Goal: Entertainment & Leisure: Browse casually

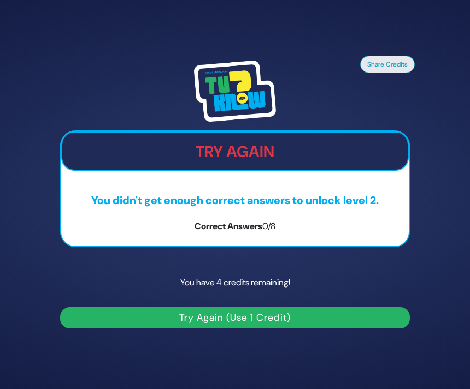
click at [150, 329] on button "Try Again (Use 1 Credit)" at bounding box center [234, 317] width 349 height 21
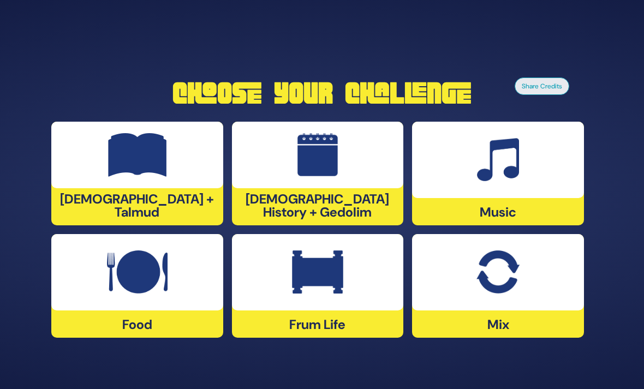
scroll to position [35, 0]
click at [110, 252] on img at bounding box center [137, 273] width 61 height 44
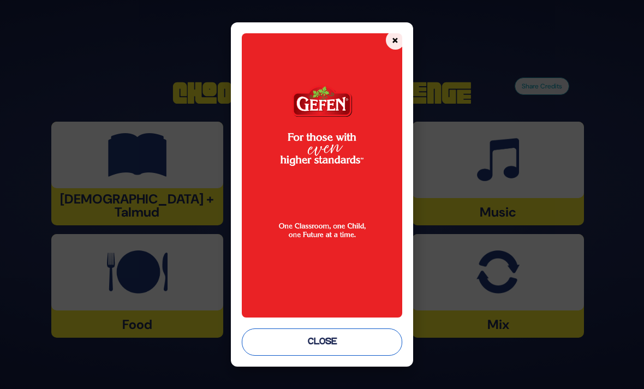
click at [274, 351] on button "Close" at bounding box center [322, 342] width 160 height 27
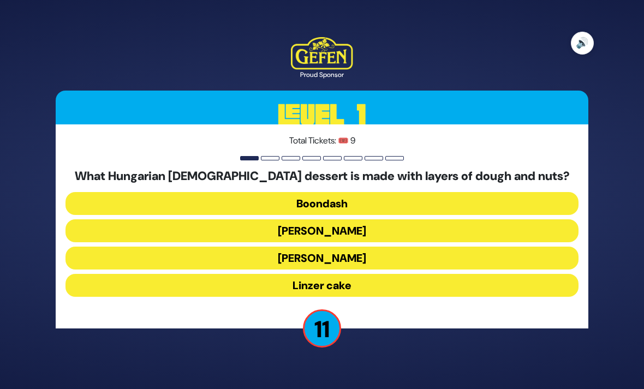
click at [469, 32] on button "🔊" at bounding box center [582, 43] width 23 height 23
click at [259, 274] on button "Linzer cake" at bounding box center [322, 285] width 513 height 23
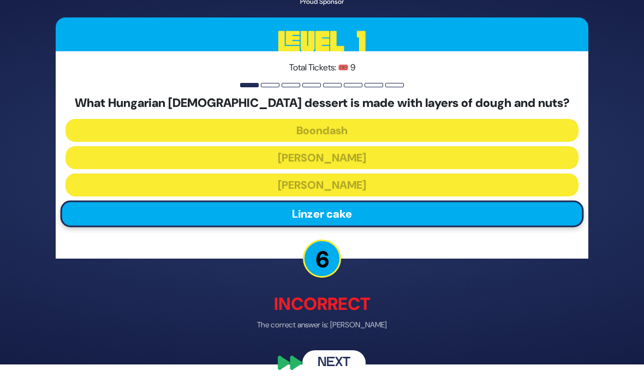
click at [329, 367] on button "Next" at bounding box center [333, 363] width 63 height 25
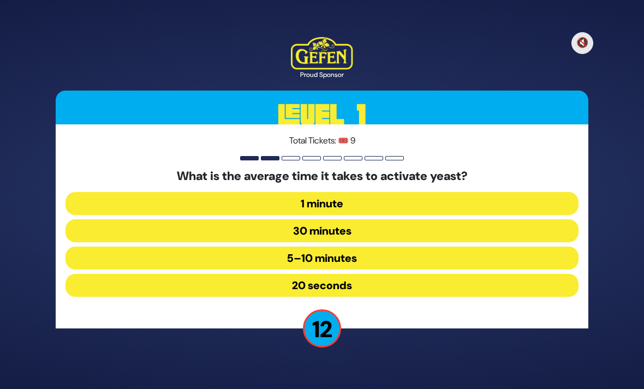
click at [264, 247] on button "5–10 minutes" at bounding box center [322, 258] width 513 height 23
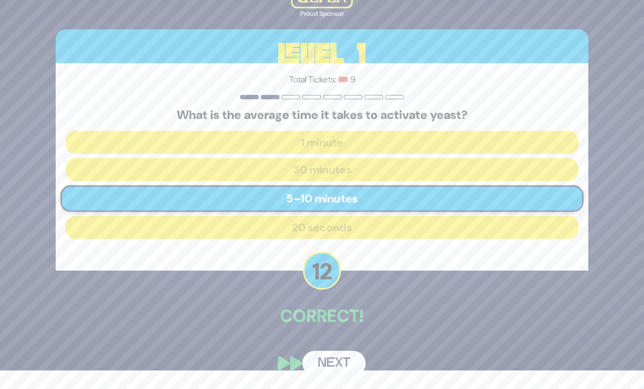
click at [329, 369] on button "Next" at bounding box center [333, 363] width 63 height 25
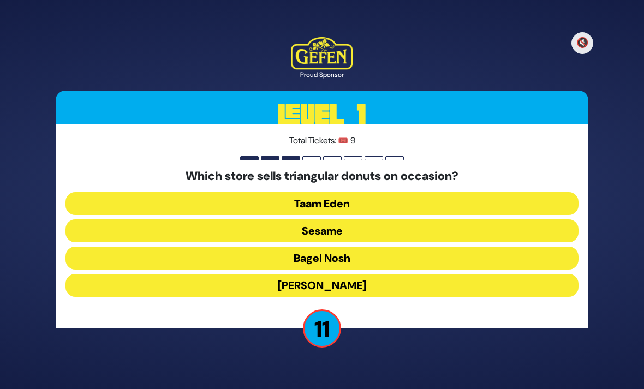
click at [258, 219] on button "Sesame" at bounding box center [322, 230] width 513 height 23
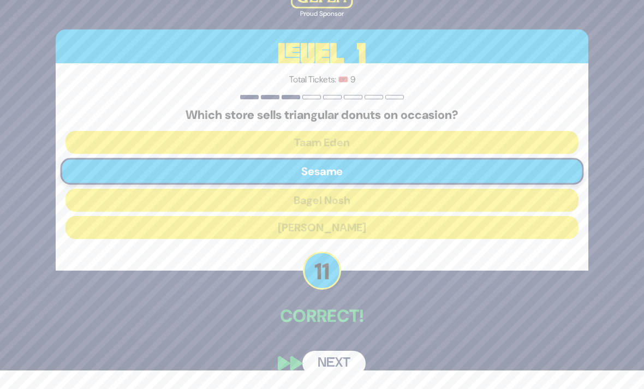
click at [319, 362] on button "Next" at bounding box center [333, 363] width 63 height 25
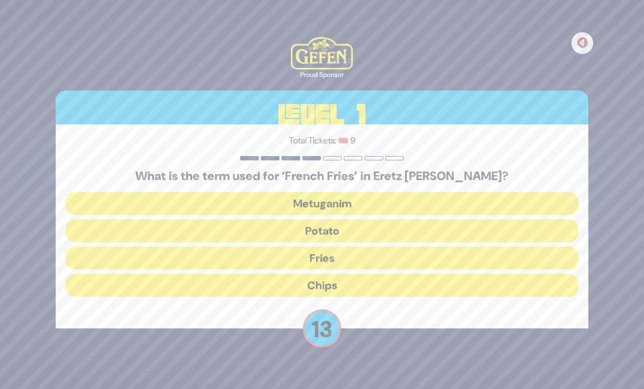
click at [268, 274] on button "Chips" at bounding box center [322, 285] width 513 height 23
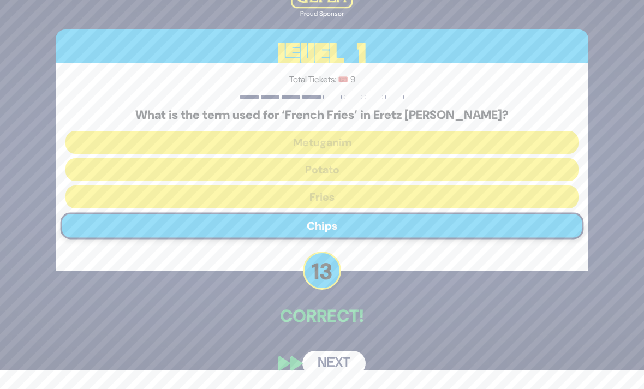
click at [310, 362] on button "Next" at bounding box center [333, 363] width 63 height 25
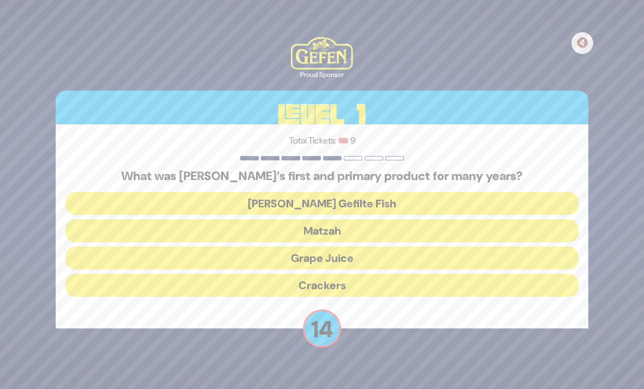
click at [245, 219] on button "Matzah" at bounding box center [322, 230] width 513 height 23
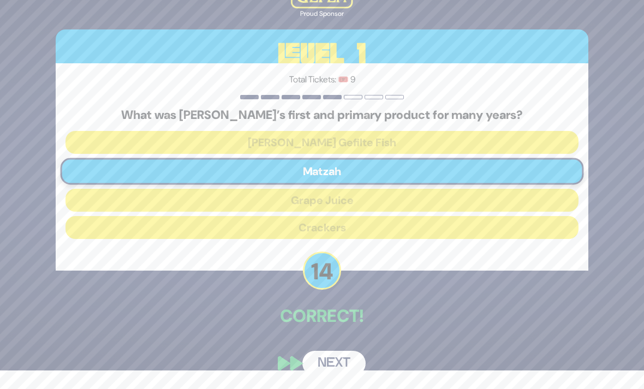
click at [320, 370] on button "Next" at bounding box center [333, 363] width 63 height 25
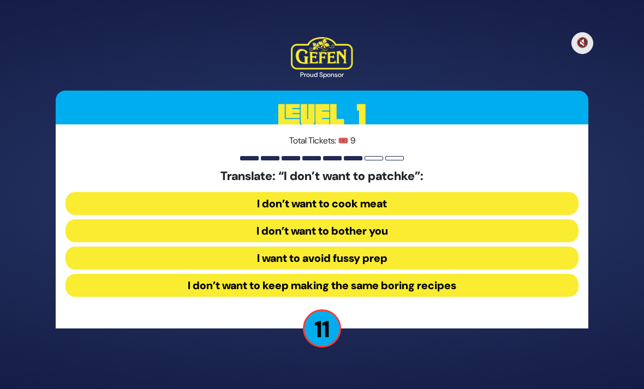
click at [220, 247] on button "I want to avoid fussy prep" at bounding box center [322, 258] width 513 height 23
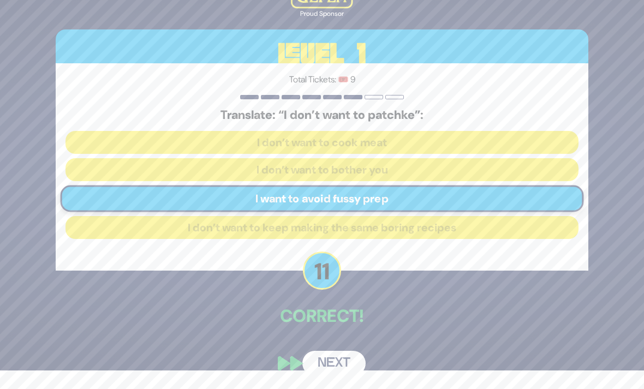
click at [312, 366] on button "Next" at bounding box center [333, 363] width 63 height 25
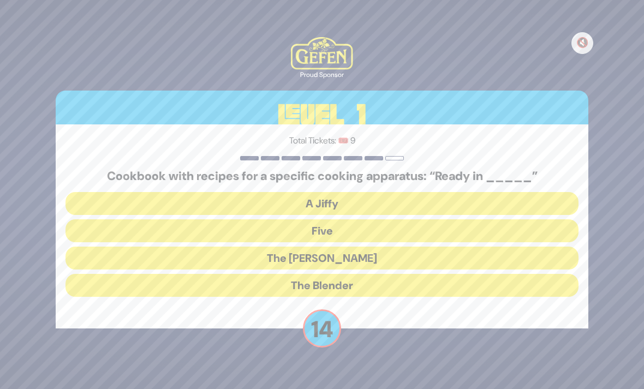
click at [229, 192] on button "A Jiffy" at bounding box center [322, 203] width 513 height 23
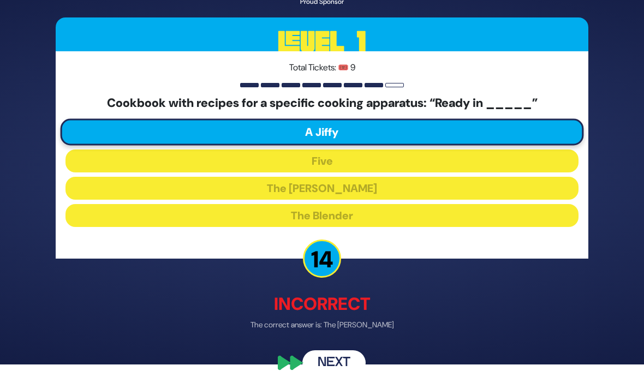
click at [322, 364] on button "Next" at bounding box center [333, 363] width 63 height 25
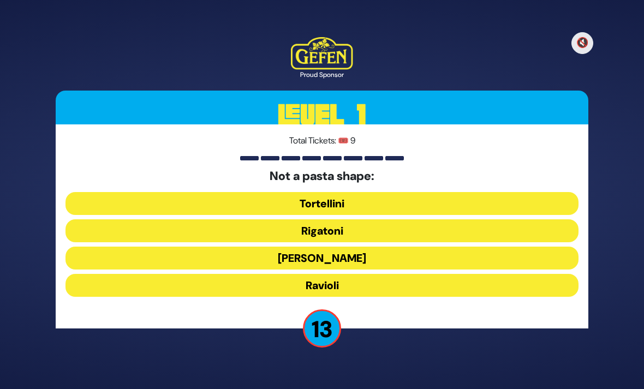
click at [259, 247] on button "[PERSON_NAME]" at bounding box center [322, 258] width 513 height 23
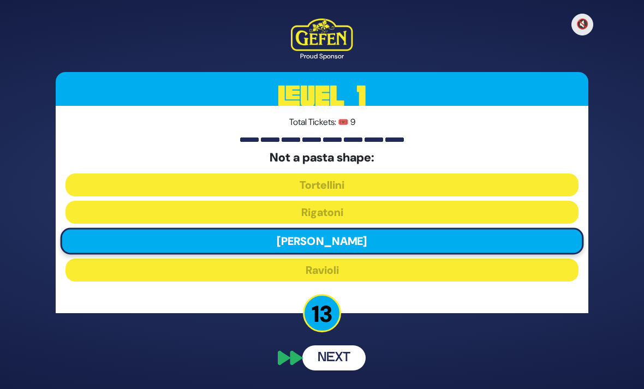
click at [314, 347] on button "Next" at bounding box center [333, 358] width 63 height 25
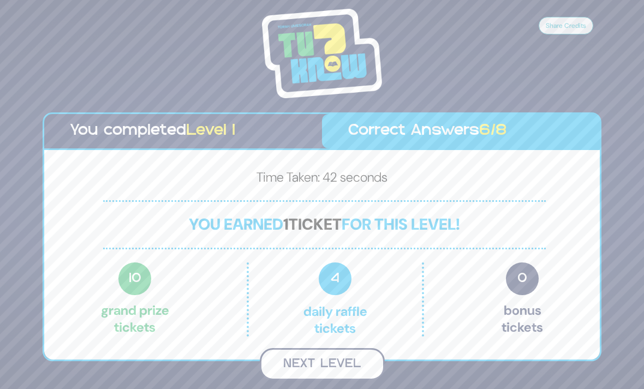
click at [289, 348] on button "Next Level" at bounding box center [322, 364] width 125 height 32
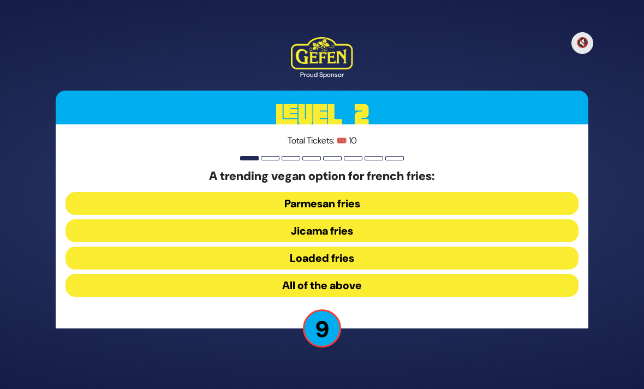
click at [242, 219] on button "Jicama fries" at bounding box center [322, 230] width 513 height 23
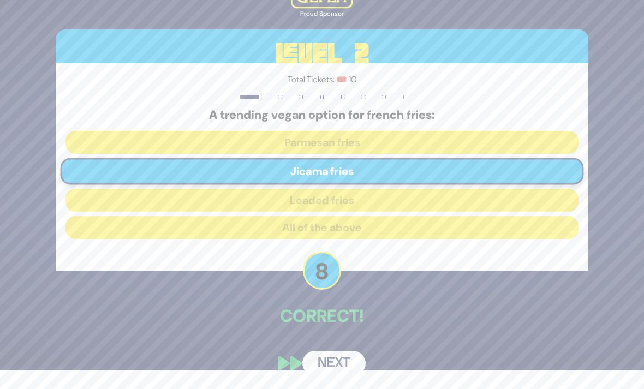
click at [319, 364] on button "Next" at bounding box center [333, 363] width 63 height 25
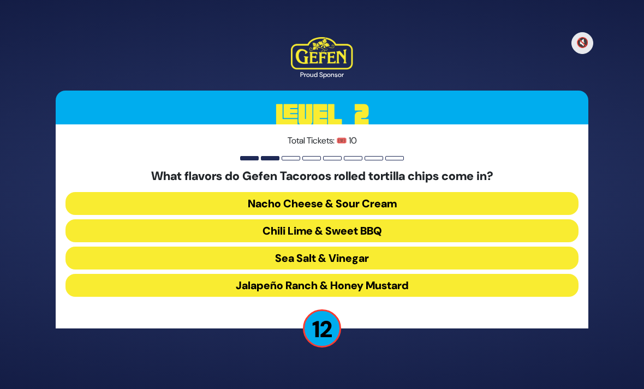
click at [239, 247] on button "Sea Salt & Vinegar" at bounding box center [322, 258] width 513 height 23
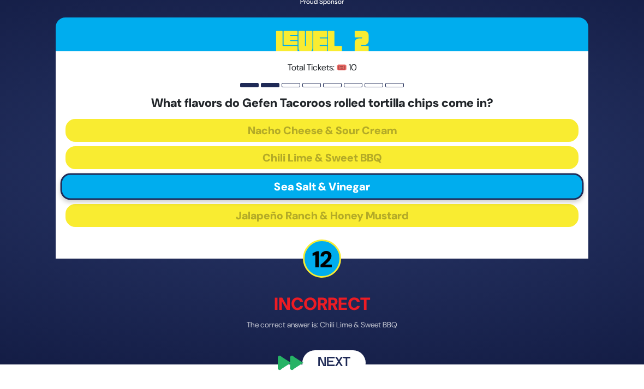
click at [315, 371] on button "Next" at bounding box center [333, 363] width 63 height 25
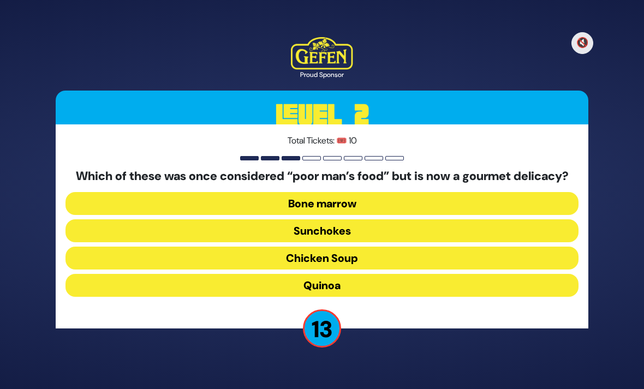
click at [239, 192] on button "Bone marrow" at bounding box center [322, 203] width 513 height 23
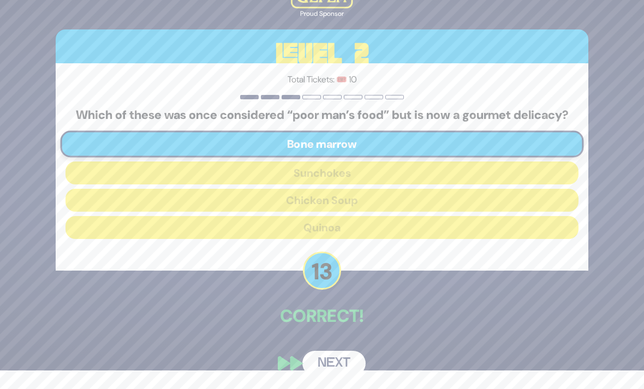
click at [311, 361] on button "Next" at bounding box center [333, 363] width 63 height 25
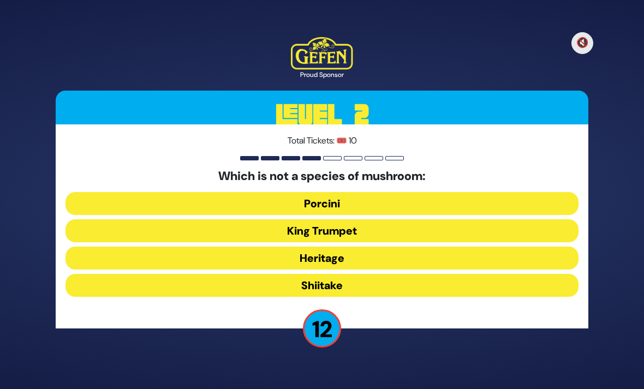
click at [241, 219] on button "King Trumpet" at bounding box center [322, 230] width 513 height 23
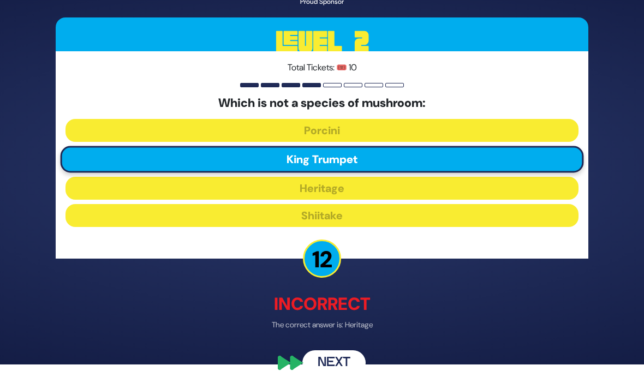
click at [313, 365] on button "Next" at bounding box center [333, 363] width 63 height 25
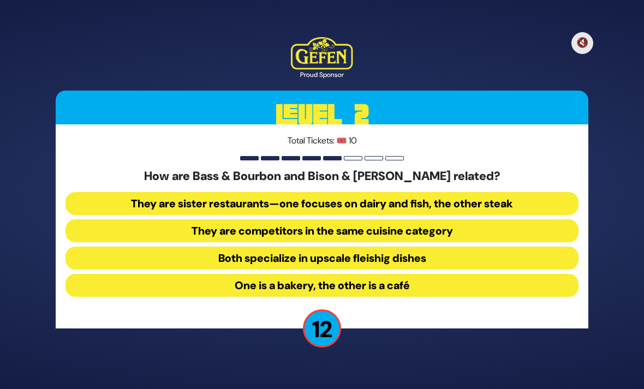
click at [215, 192] on button "They are sister restaurants—one focuses on dairy and fish, the other steak" at bounding box center [322, 203] width 513 height 23
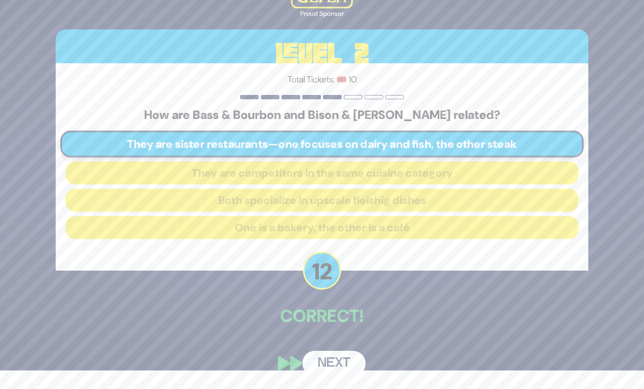
click at [321, 362] on button "Next" at bounding box center [333, 363] width 63 height 25
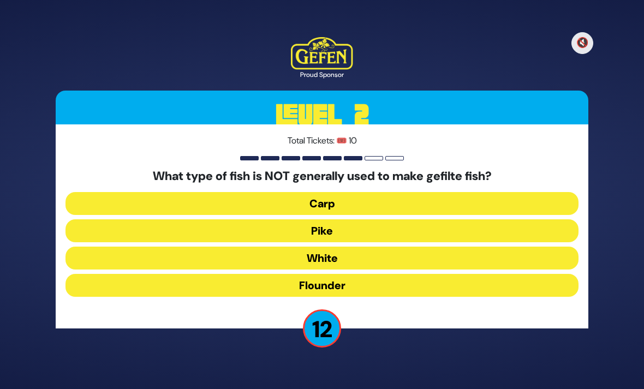
click at [259, 274] on button "Flounder" at bounding box center [322, 285] width 513 height 23
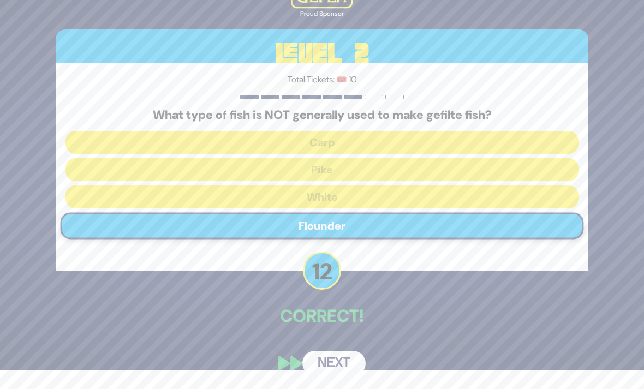
click at [313, 367] on button "Next" at bounding box center [333, 363] width 63 height 25
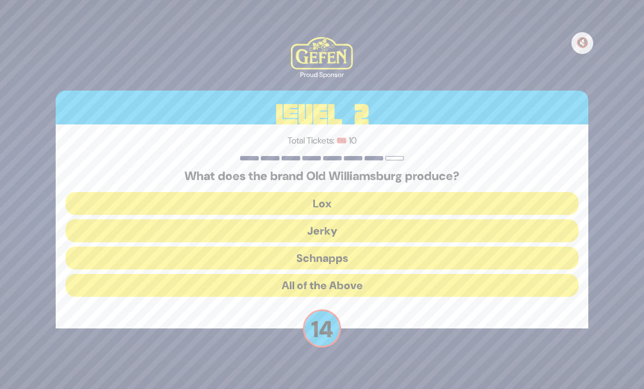
click at [260, 274] on button "All of the Above" at bounding box center [322, 285] width 513 height 23
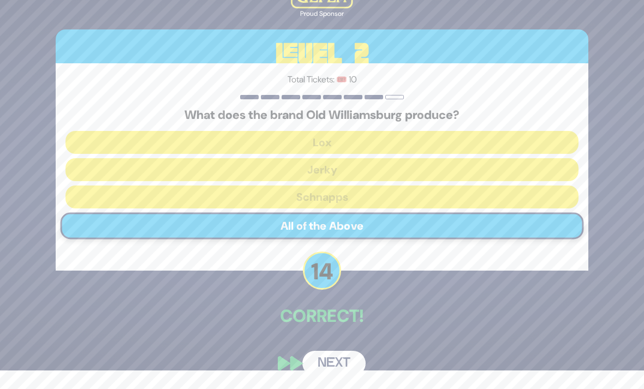
click at [311, 357] on button "Next" at bounding box center [333, 363] width 63 height 25
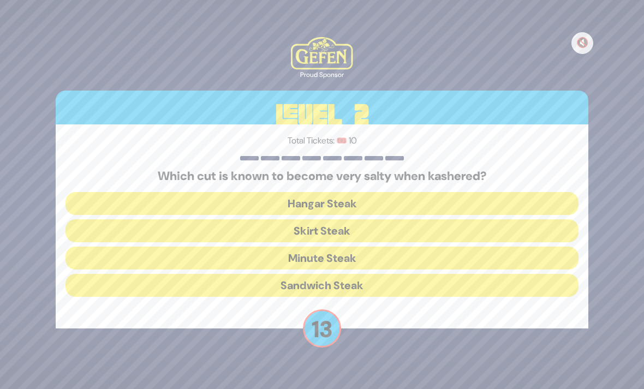
click at [240, 219] on button "Skirt Steak" at bounding box center [322, 230] width 513 height 23
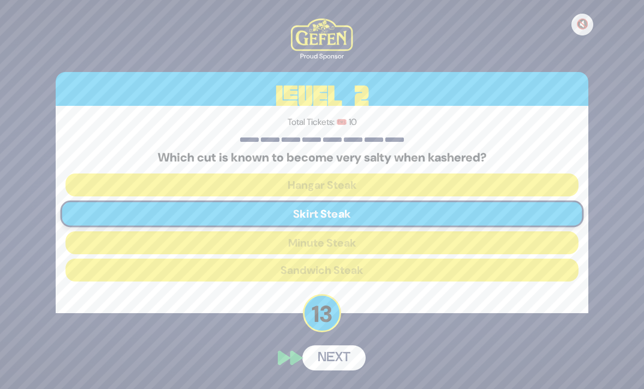
click at [305, 346] on button "Next" at bounding box center [333, 358] width 63 height 25
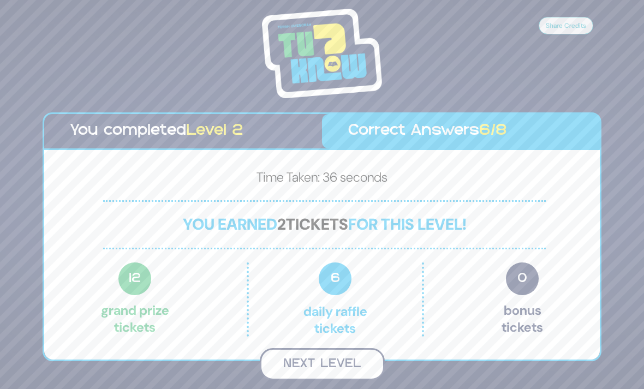
click at [286, 348] on button "Next Level" at bounding box center [322, 364] width 125 height 32
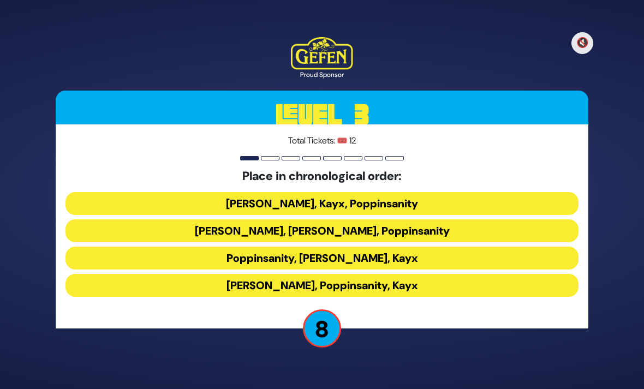
click at [228, 274] on button "[PERSON_NAME], Poppinsanity, Kayx" at bounding box center [322, 285] width 513 height 23
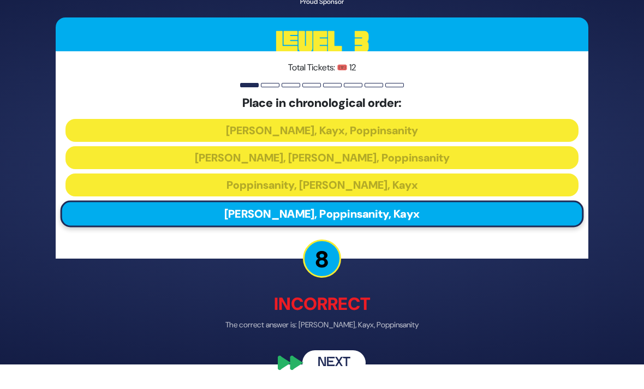
click at [319, 369] on button "Next" at bounding box center [333, 363] width 63 height 25
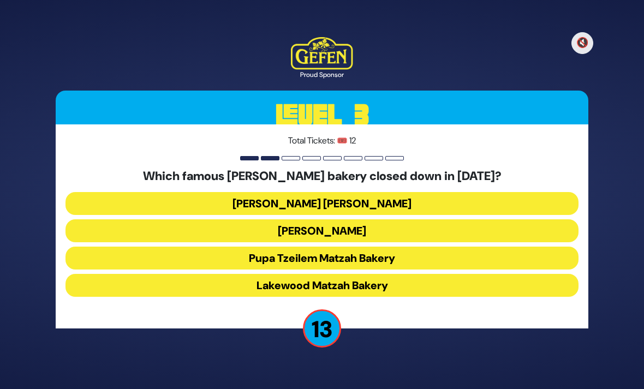
click at [227, 192] on button "[PERSON_NAME] [PERSON_NAME]" at bounding box center [322, 203] width 513 height 23
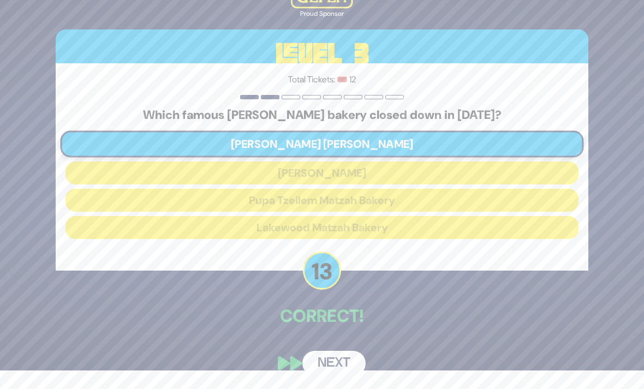
click at [318, 368] on button "Next" at bounding box center [333, 363] width 63 height 25
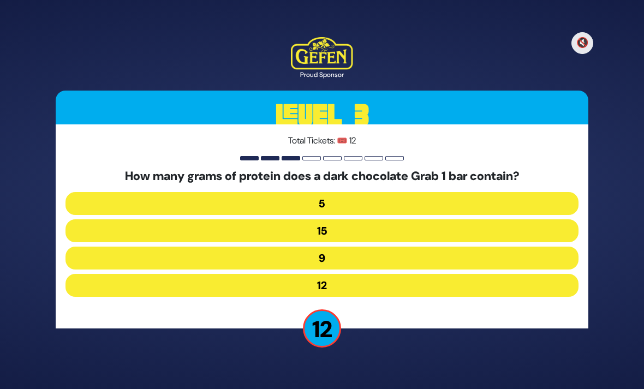
click at [224, 192] on button "5" at bounding box center [322, 203] width 513 height 23
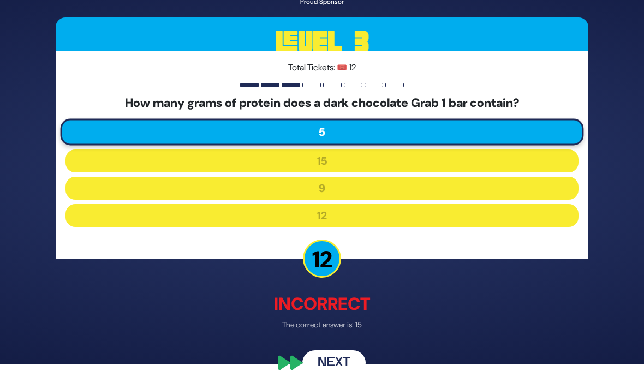
click at [319, 370] on button "Next" at bounding box center [333, 363] width 63 height 25
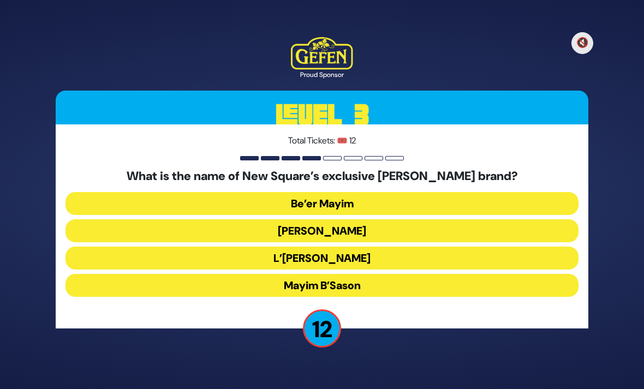
click at [257, 274] on button "Mayim B’Sason" at bounding box center [322, 285] width 513 height 23
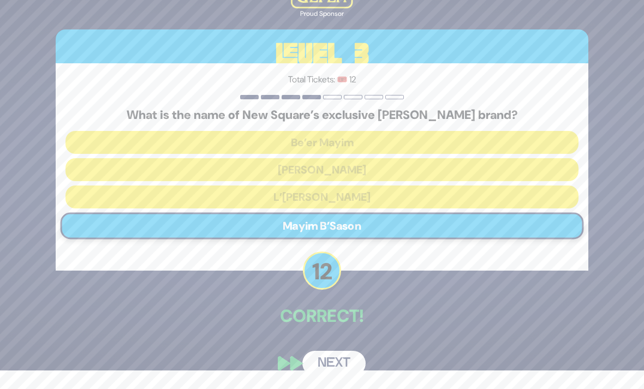
click at [312, 362] on button "Next" at bounding box center [333, 363] width 63 height 25
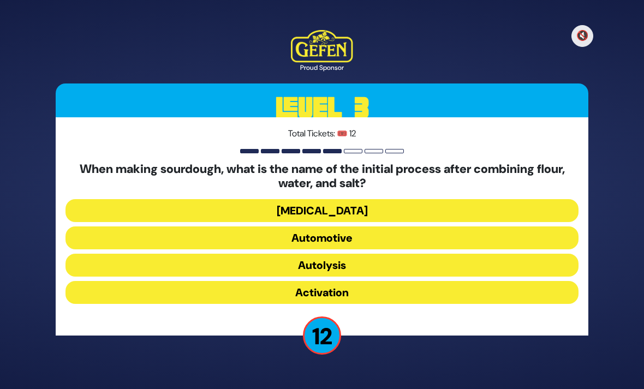
click at [254, 281] on button "Activation" at bounding box center [322, 292] width 513 height 23
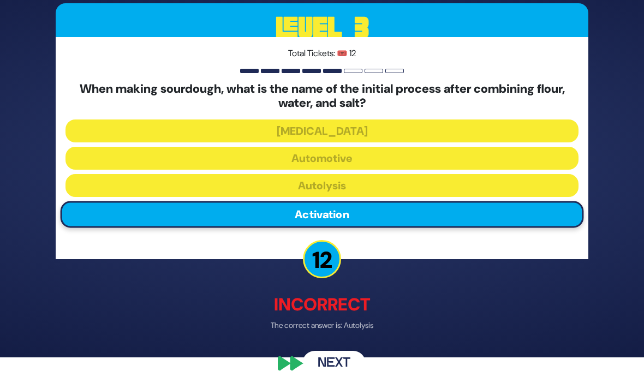
click at [323, 372] on button "Next" at bounding box center [333, 363] width 63 height 25
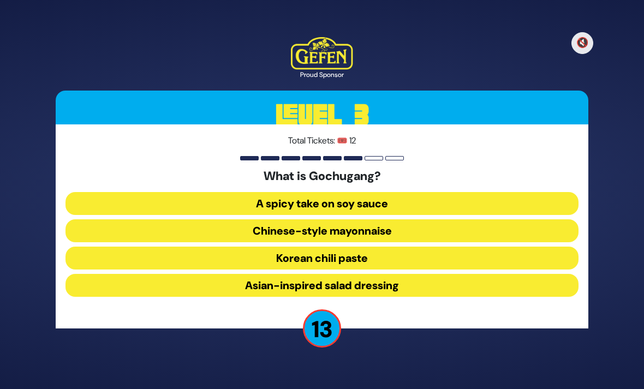
click at [244, 247] on button "Korean chili paste" at bounding box center [322, 258] width 513 height 23
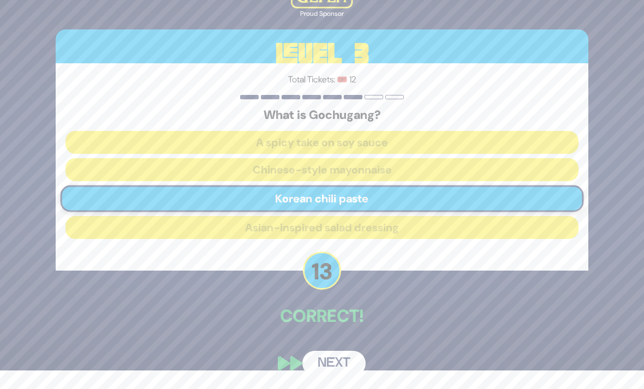
click at [317, 373] on button "Next" at bounding box center [333, 363] width 63 height 25
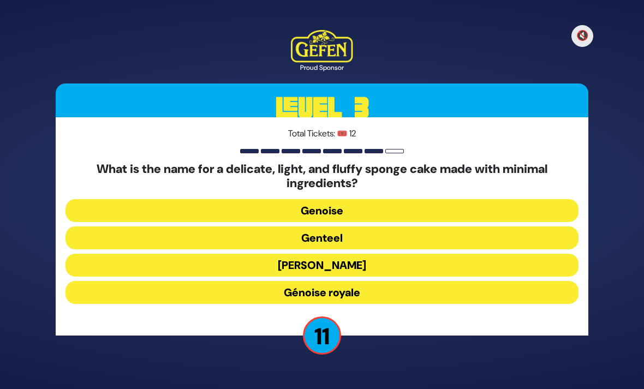
click at [246, 254] on button "[PERSON_NAME]" at bounding box center [322, 265] width 513 height 23
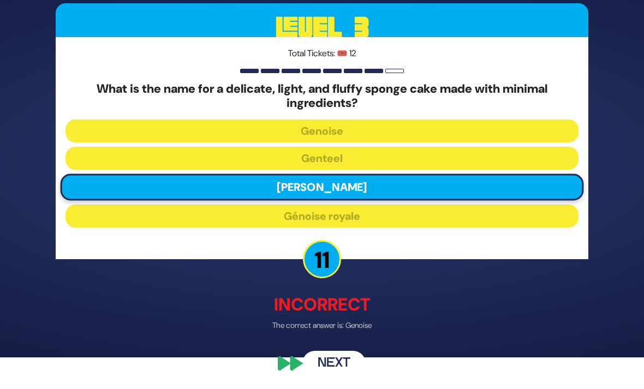
click at [318, 373] on button "Next" at bounding box center [333, 363] width 63 height 25
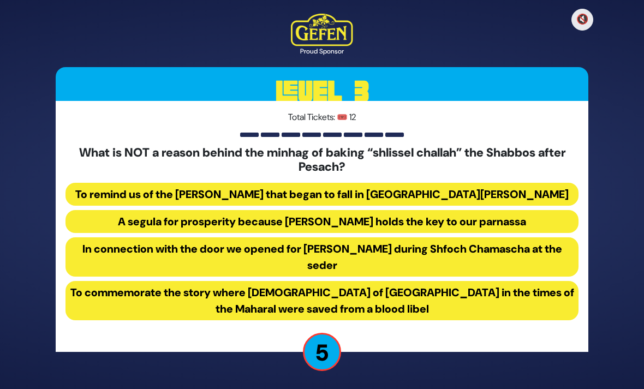
click at [240, 288] on button "To commemorate the story where [DEMOGRAPHIC_DATA] of [GEOGRAPHIC_DATA] in the t…" at bounding box center [322, 300] width 513 height 39
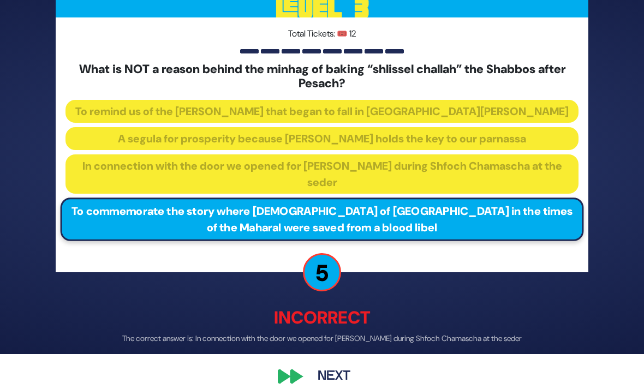
click at [321, 363] on div "🔇 Proud Sponsor Level 3 Total Tickets: 🎟️ 12 What is NOT a reason behind the mi…" at bounding box center [322, 159] width 559 height 485
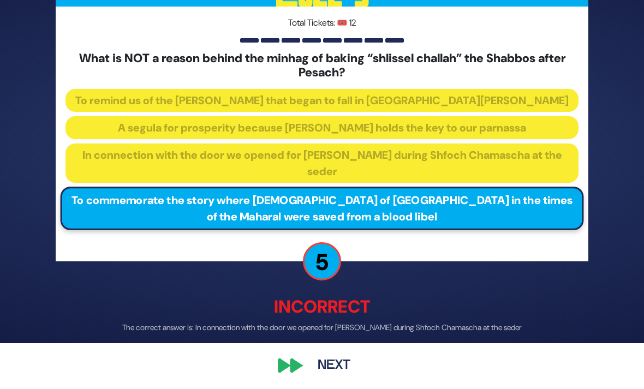
scroll to position [46, 0]
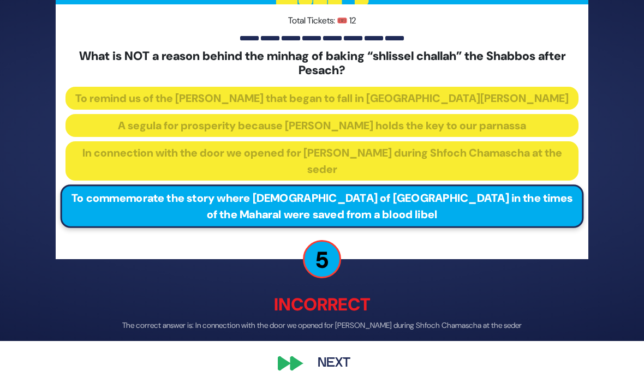
click at [325, 368] on button "Next" at bounding box center [333, 363] width 63 height 25
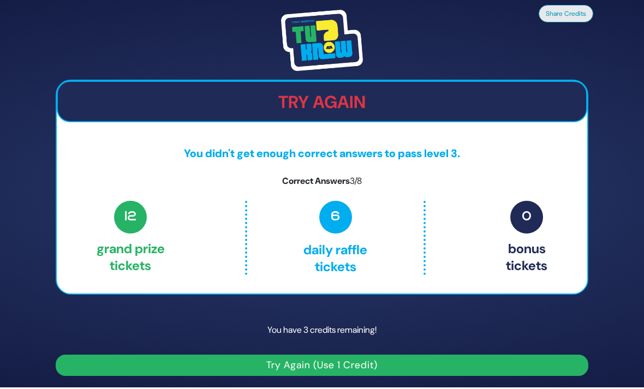
click at [269, 355] on button "Try Again (Use 1 Credit)" at bounding box center [322, 365] width 533 height 21
click at [275, 355] on button "Try Again (Use 1 Credit)" at bounding box center [322, 365] width 533 height 21
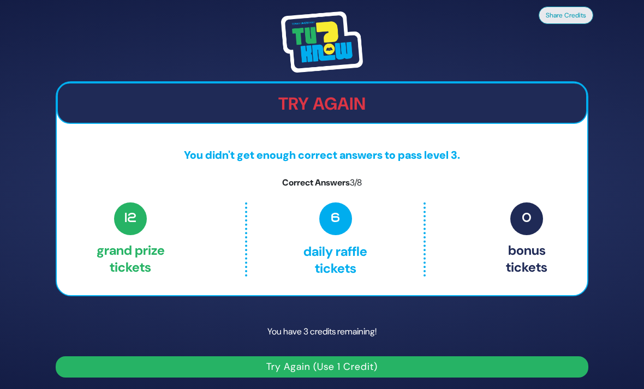
click at [210, 114] on h2 "Try Again" at bounding box center [322, 103] width 529 height 21
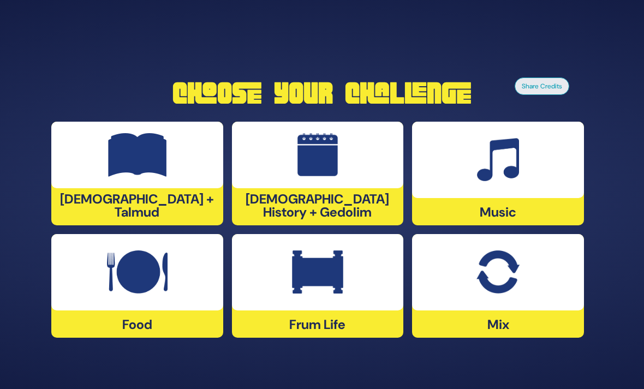
scroll to position [35, 0]
click at [518, 156] on img at bounding box center [498, 160] width 42 height 44
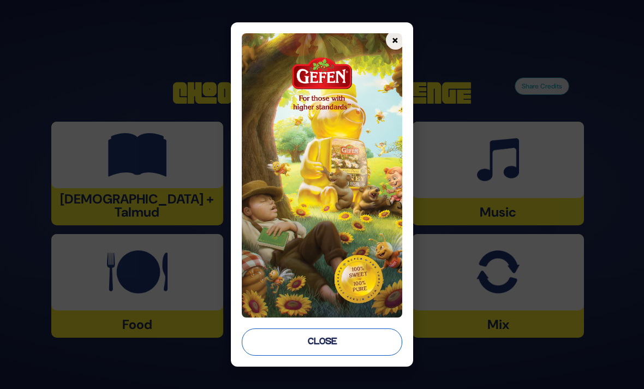
click at [306, 356] on button "Close" at bounding box center [322, 342] width 160 height 27
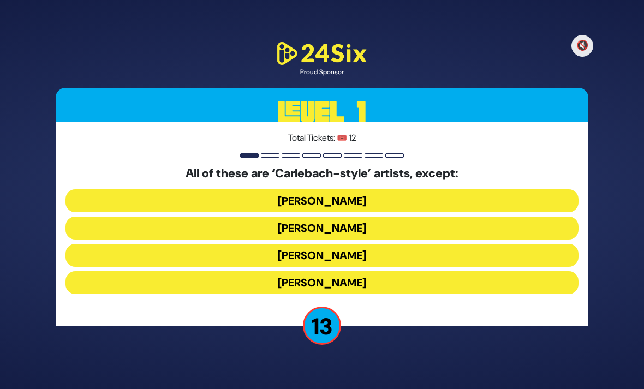
click at [256, 271] on button "Yiddy Bialostotzky" at bounding box center [322, 282] width 513 height 23
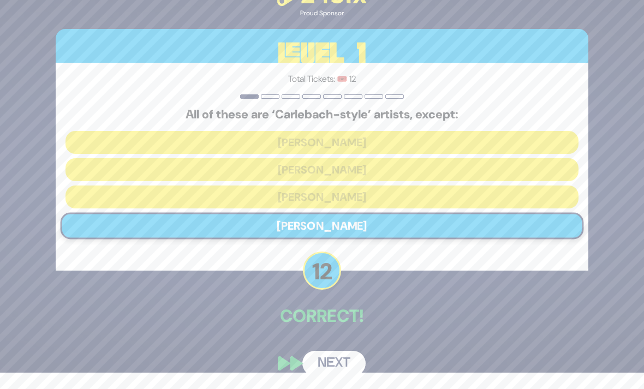
click at [311, 359] on button "Next" at bounding box center [333, 363] width 63 height 25
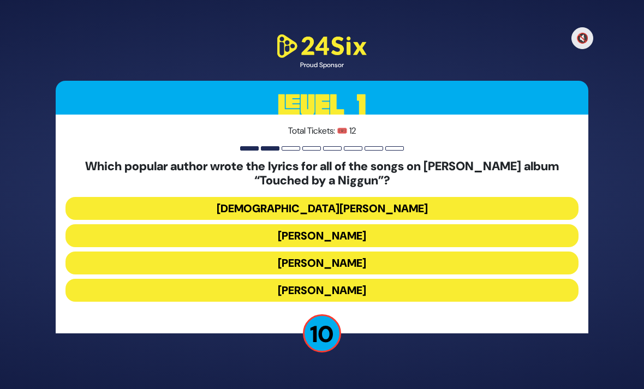
click at [245, 197] on button "Rabbi Yechiel Spero" at bounding box center [322, 208] width 513 height 23
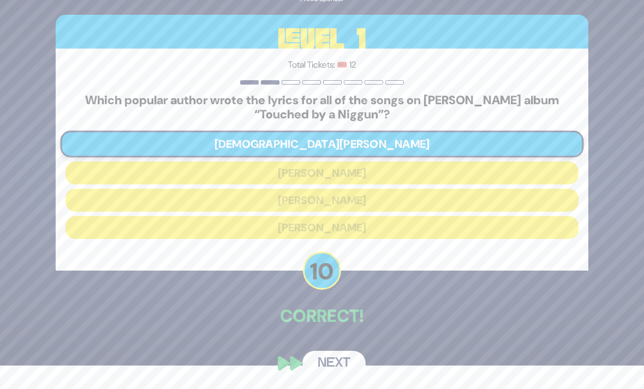
click at [317, 367] on button "Next" at bounding box center [333, 363] width 63 height 25
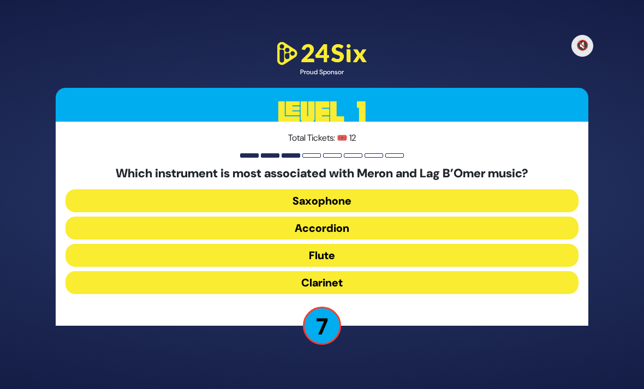
click at [266, 271] on button "Clarinet" at bounding box center [322, 282] width 513 height 23
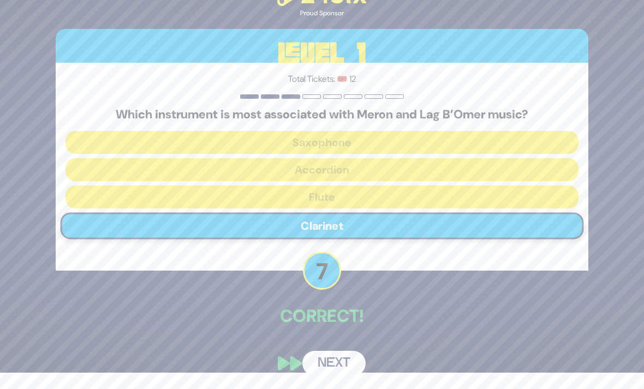
click at [312, 363] on button "Next" at bounding box center [333, 363] width 63 height 25
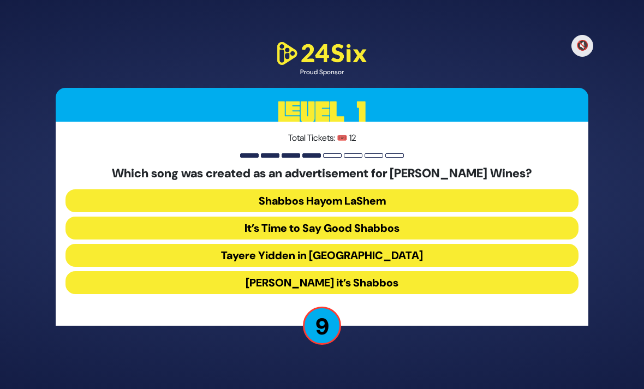
click at [245, 271] on button "Baruch Hashem it’s Shabbos" at bounding box center [322, 282] width 513 height 23
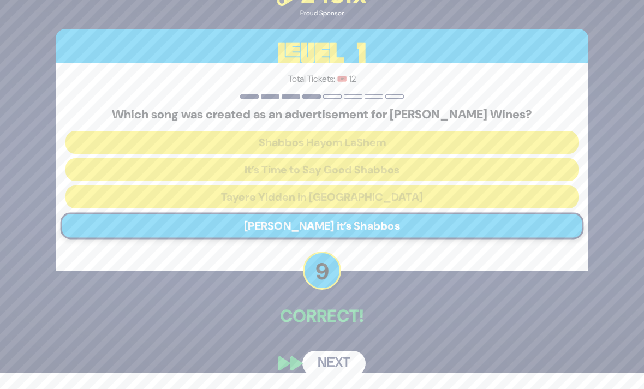
click at [321, 353] on button "Next" at bounding box center [333, 363] width 63 height 25
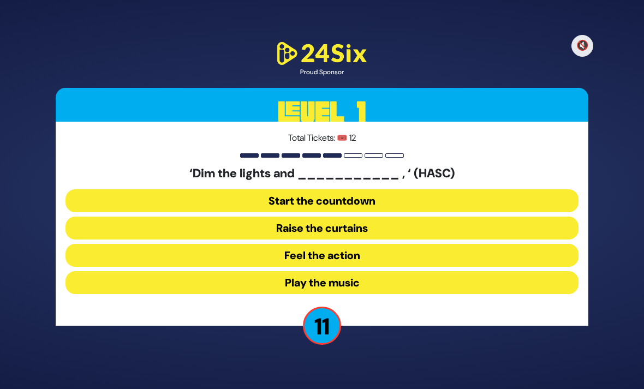
click at [253, 271] on button "Play the music" at bounding box center [322, 282] width 513 height 23
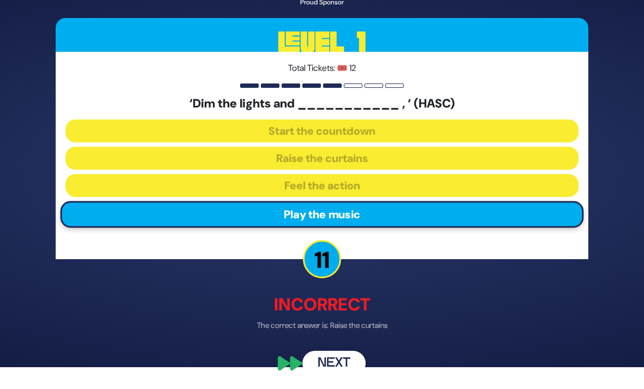
click at [321, 364] on button "Next" at bounding box center [333, 363] width 63 height 25
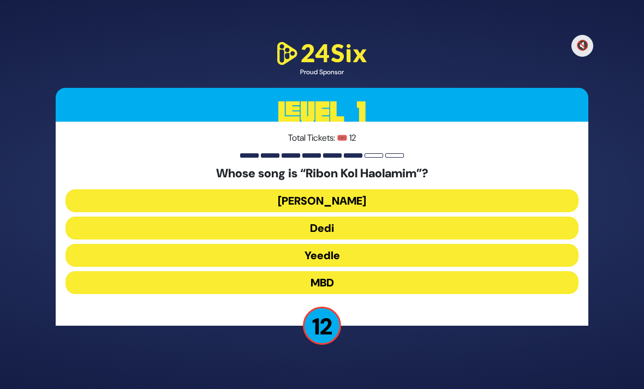
click at [250, 189] on button "Beri Weber" at bounding box center [322, 200] width 513 height 23
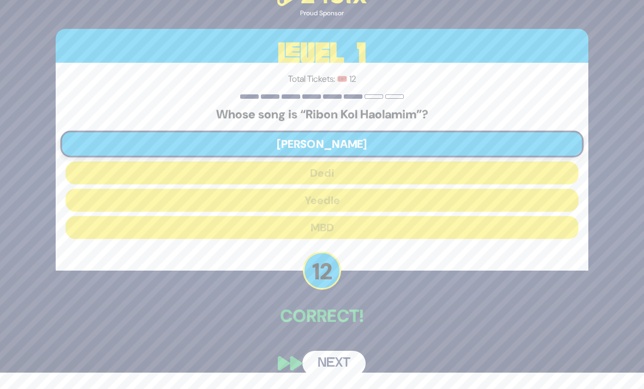
click at [327, 357] on button "Next" at bounding box center [333, 363] width 63 height 25
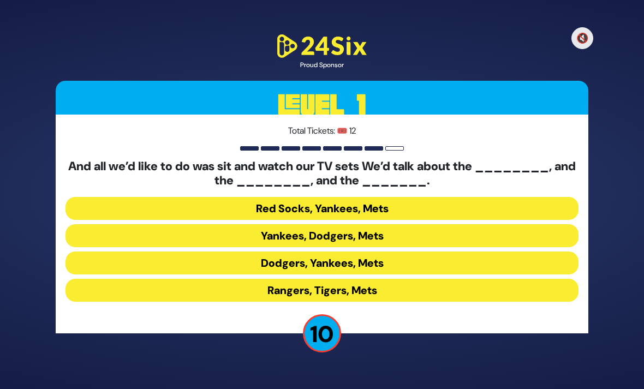
click at [233, 224] on button "Yankees, Dodgers, Mets" at bounding box center [322, 235] width 513 height 23
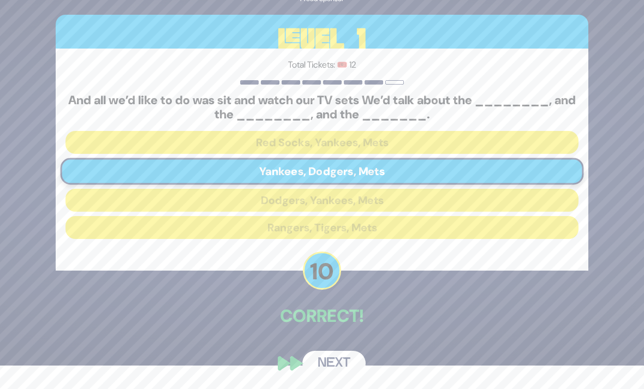
click at [310, 366] on button "Next" at bounding box center [333, 363] width 63 height 25
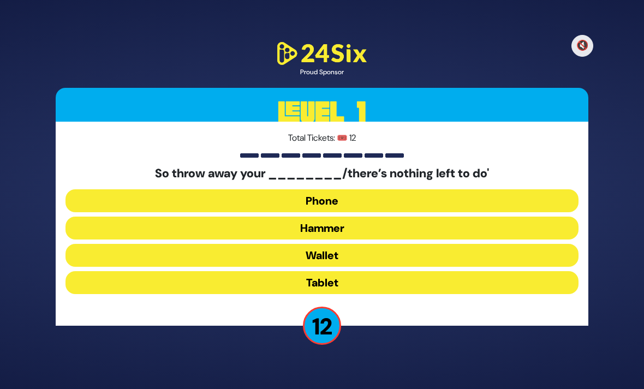
click at [258, 217] on button "Hammer" at bounding box center [322, 228] width 513 height 23
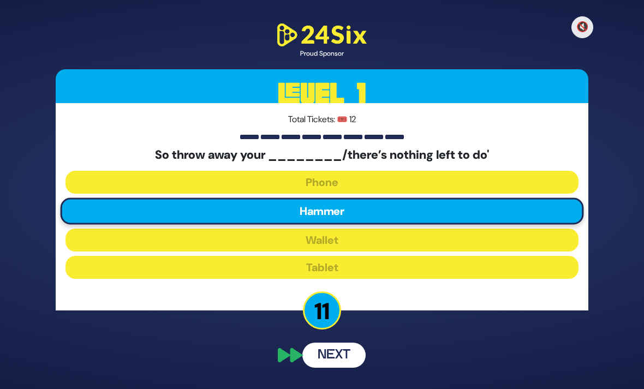
click at [318, 347] on button "Next" at bounding box center [333, 355] width 63 height 25
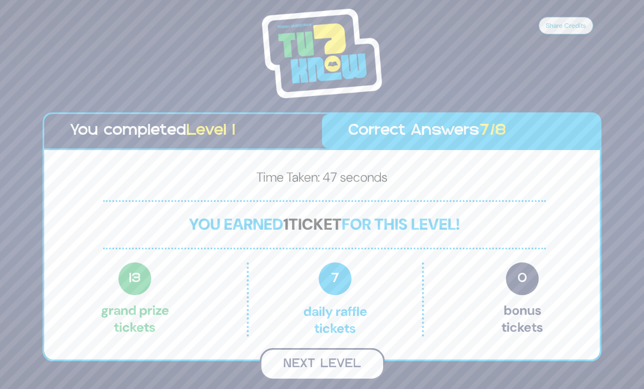
click at [290, 348] on button "Next Level" at bounding box center [322, 364] width 125 height 32
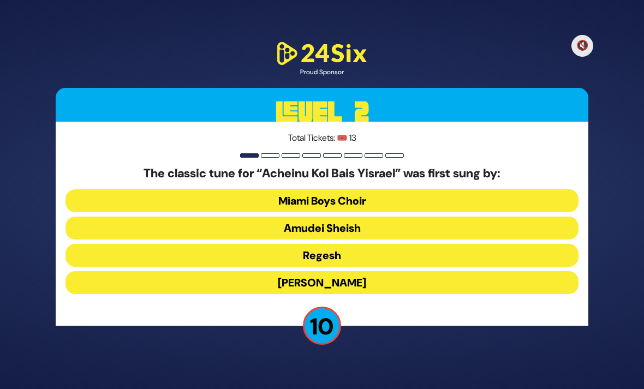
click at [270, 244] on button "Regesh" at bounding box center [322, 255] width 513 height 23
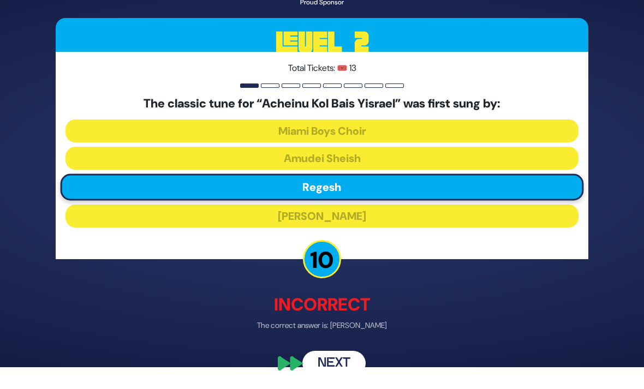
click at [323, 358] on button "Next" at bounding box center [333, 363] width 63 height 25
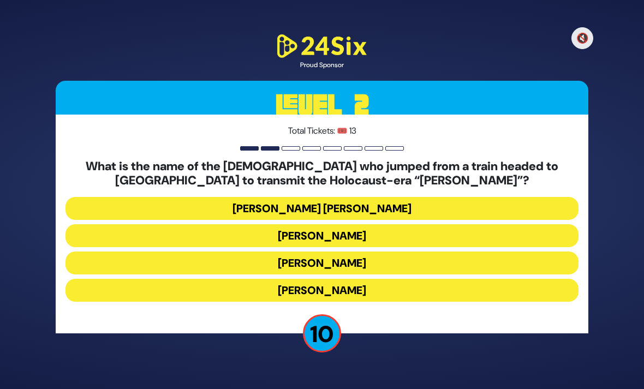
click at [228, 227] on button "Mordechai Fastag" at bounding box center [322, 235] width 513 height 23
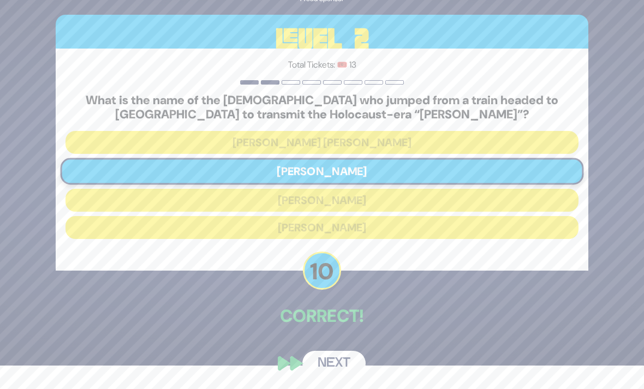
click at [327, 367] on button "Next" at bounding box center [333, 363] width 63 height 25
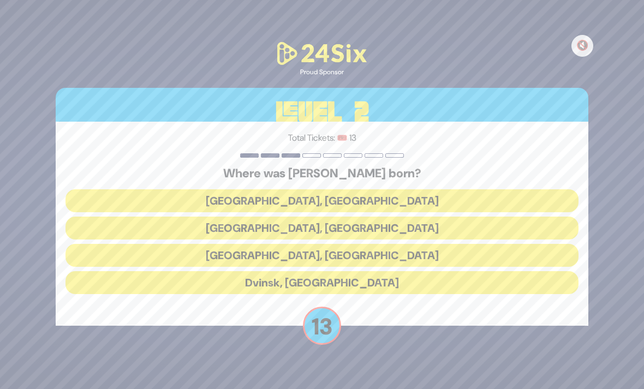
click at [252, 244] on button "Kraków, Poland" at bounding box center [322, 255] width 513 height 23
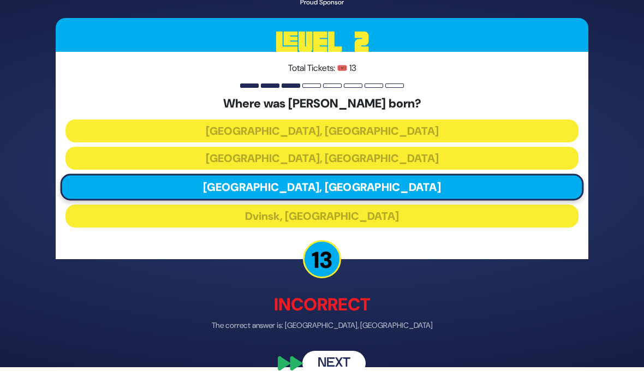
click at [317, 369] on button "Next" at bounding box center [333, 363] width 63 height 25
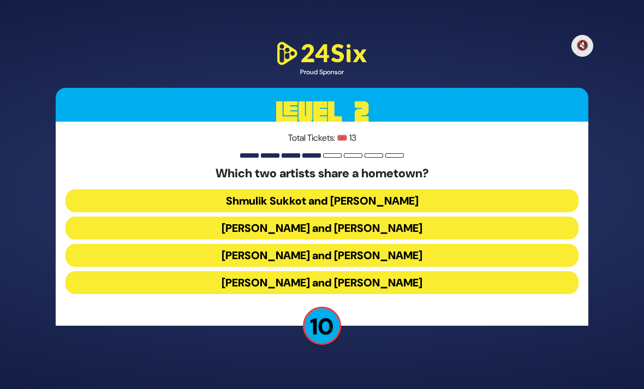
click at [235, 271] on button "Dovi Meisels and Lipa Shmeltzer" at bounding box center [322, 282] width 513 height 23
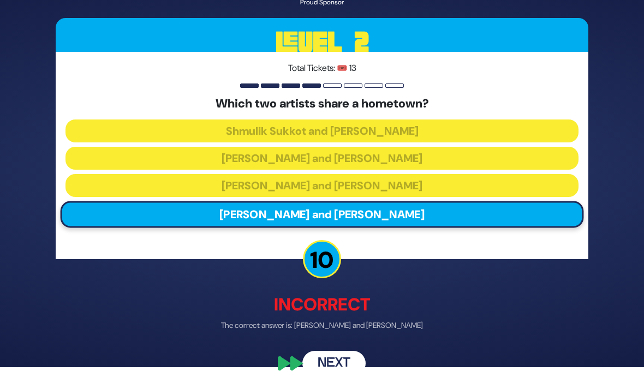
click at [319, 370] on button "Next" at bounding box center [333, 363] width 63 height 25
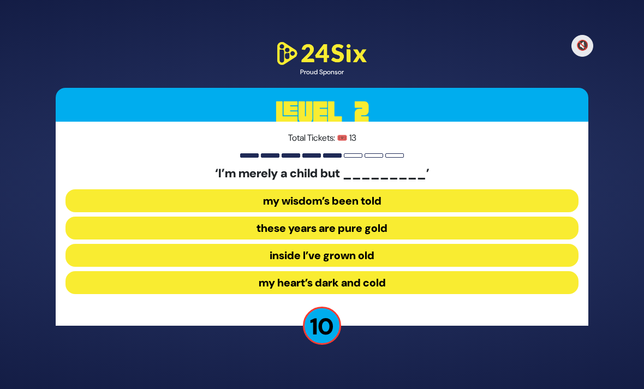
click at [234, 244] on button "inside I’ve grown old" at bounding box center [322, 255] width 513 height 23
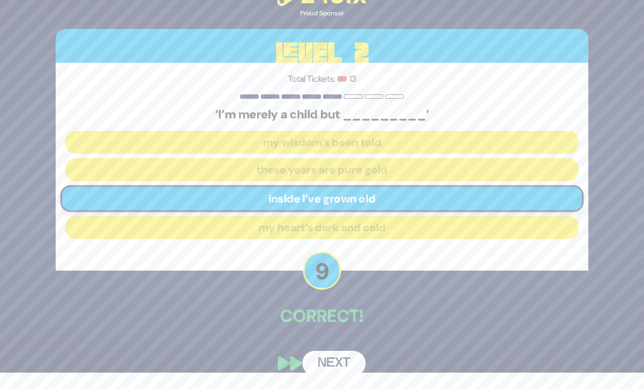
click at [317, 366] on button "Next" at bounding box center [333, 363] width 63 height 25
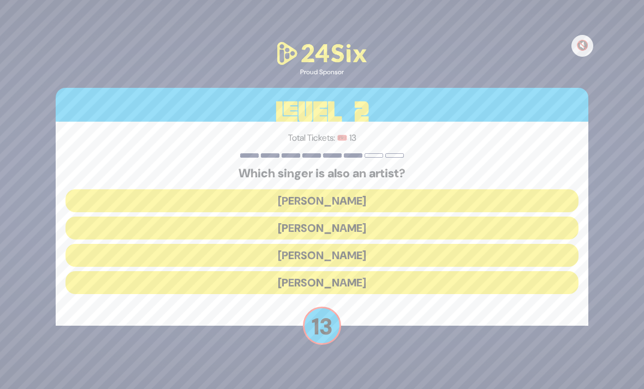
click at [252, 244] on button "Lipa Schmeltzer" at bounding box center [322, 255] width 513 height 23
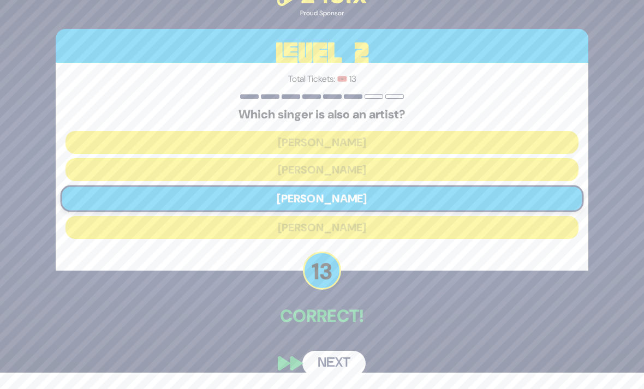
click at [316, 351] on button "Next" at bounding box center [333, 363] width 63 height 25
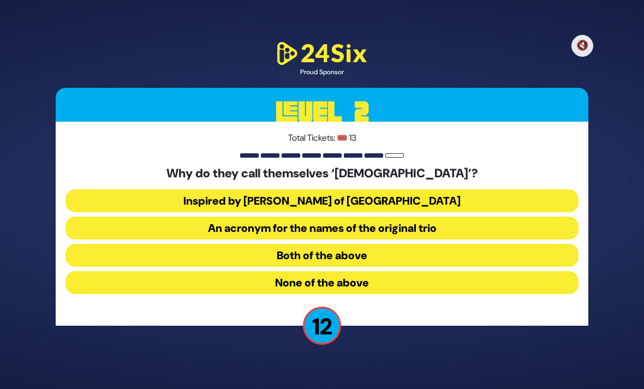
click at [251, 244] on button "Both of the above" at bounding box center [322, 255] width 513 height 23
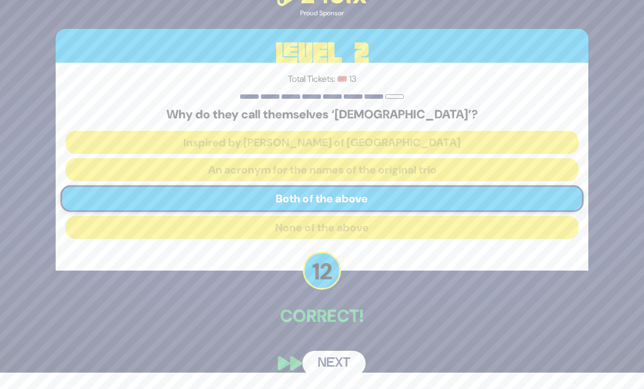
click at [319, 358] on button "Next" at bounding box center [333, 363] width 63 height 25
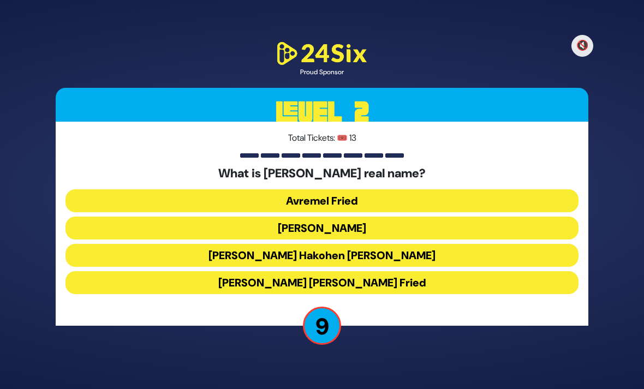
click at [232, 271] on button "Avraham Yechiel Halevi Fried" at bounding box center [322, 282] width 513 height 23
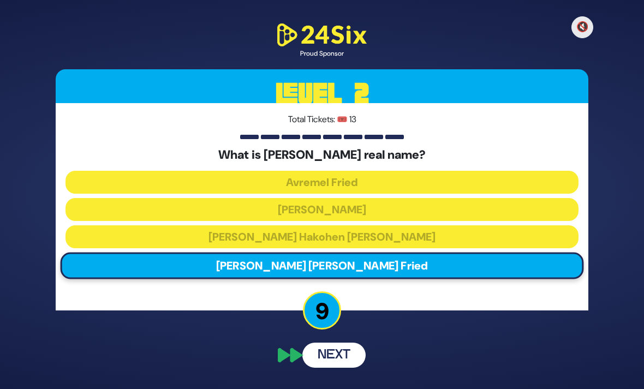
click at [312, 343] on button "Next" at bounding box center [333, 355] width 63 height 25
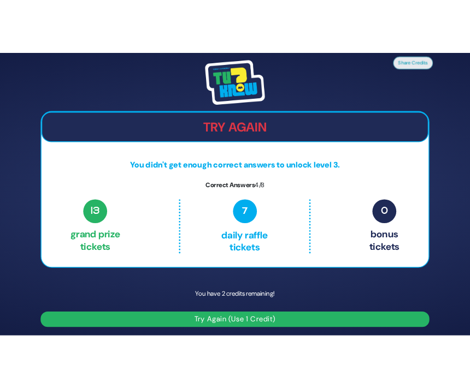
scroll to position [0, 0]
